Goal: Task Accomplishment & Management: Use online tool/utility

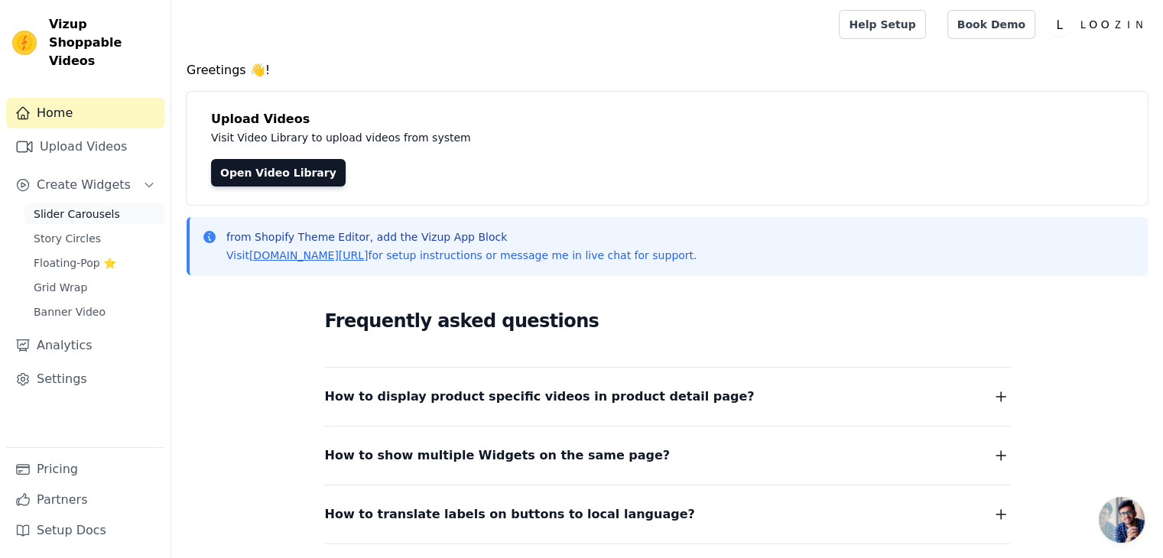
click at [55, 206] on span "Slider Carousels" at bounding box center [77, 213] width 86 height 15
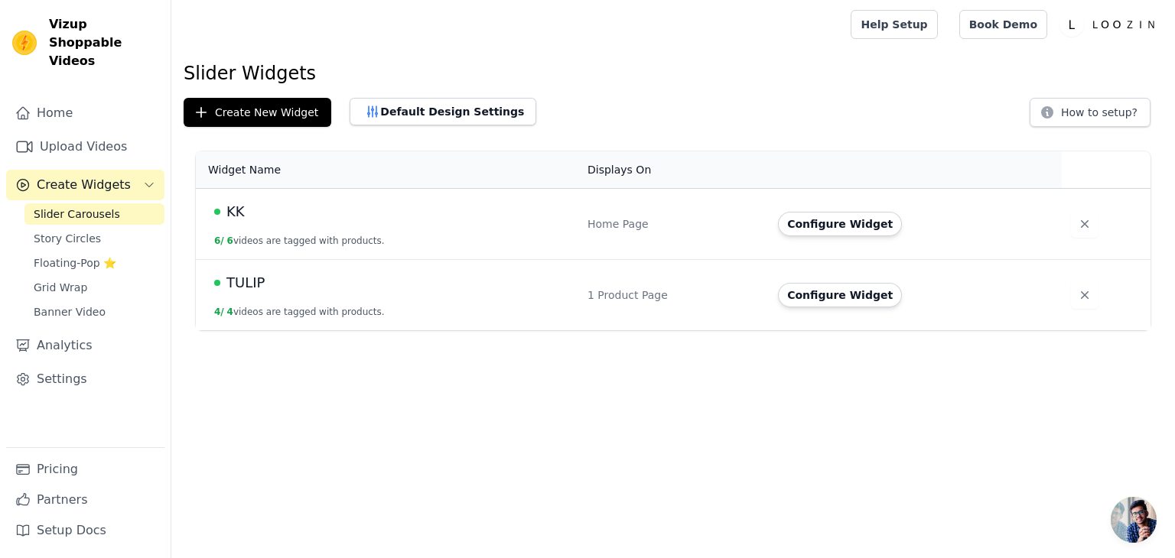
click at [294, 306] on button "4 / 4 videos are tagged with products." at bounding box center [299, 312] width 171 height 12
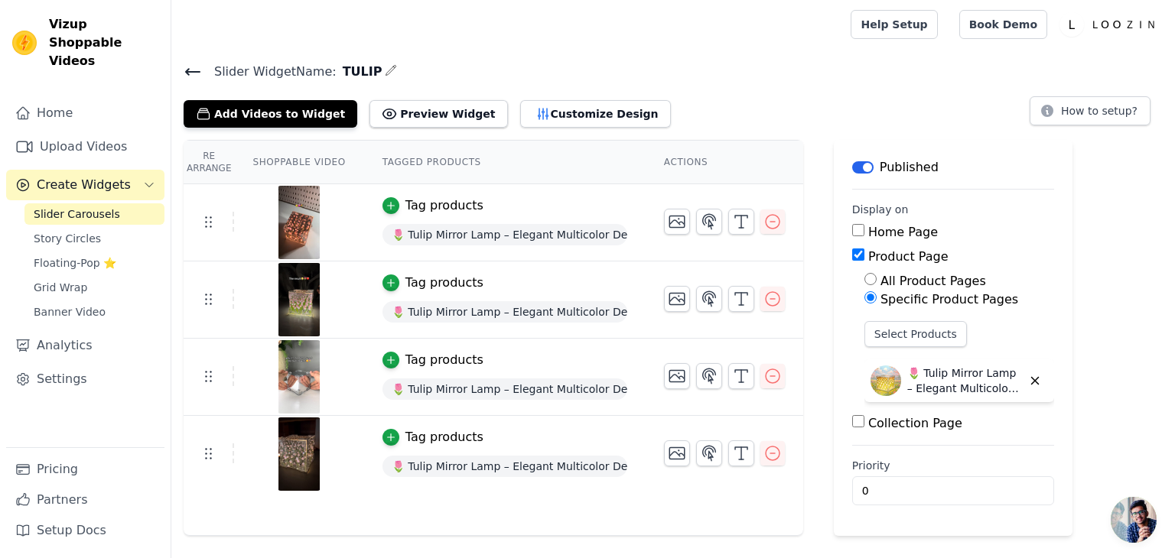
click at [281, 322] on img at bounding box center [299, 299] width 43 height 73
click at [767, 302] on icon "button" at bounding box center [772, 299] width 14 height 14
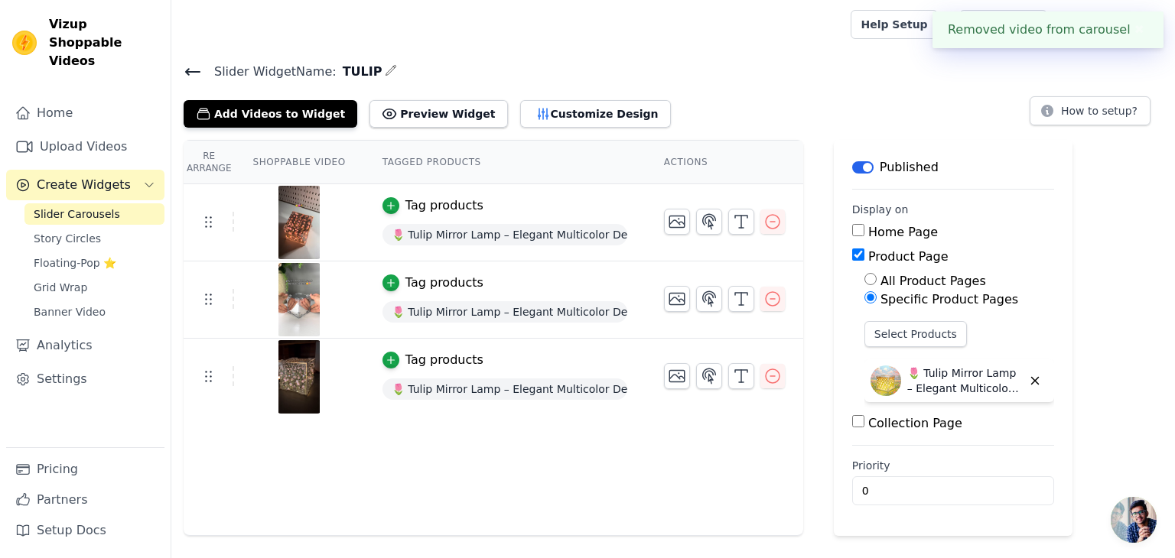
click at [1133, 26] on button "✖" at bounding box center [1139, 30] width 18 height 18
